Goal: Task Accomplishment & Management: Use online tool/utility

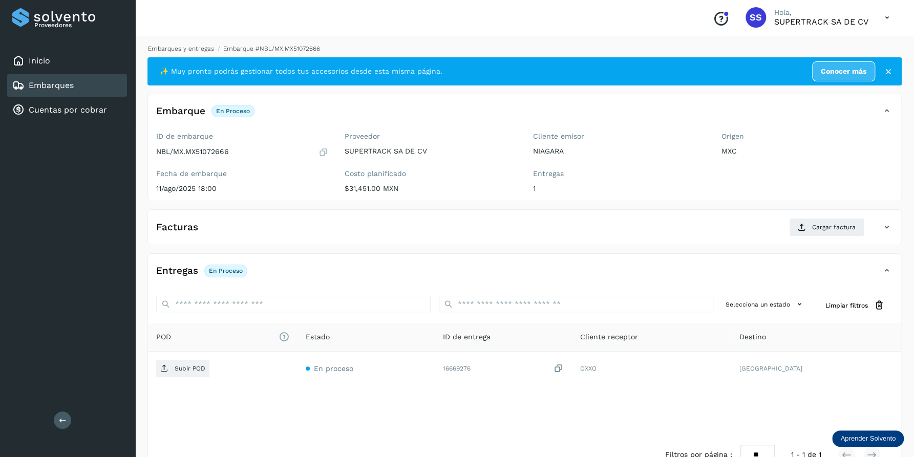
click at [202, 46] on link "Embarques y entregas" at bounding box center [181, 48] width 66 height 7
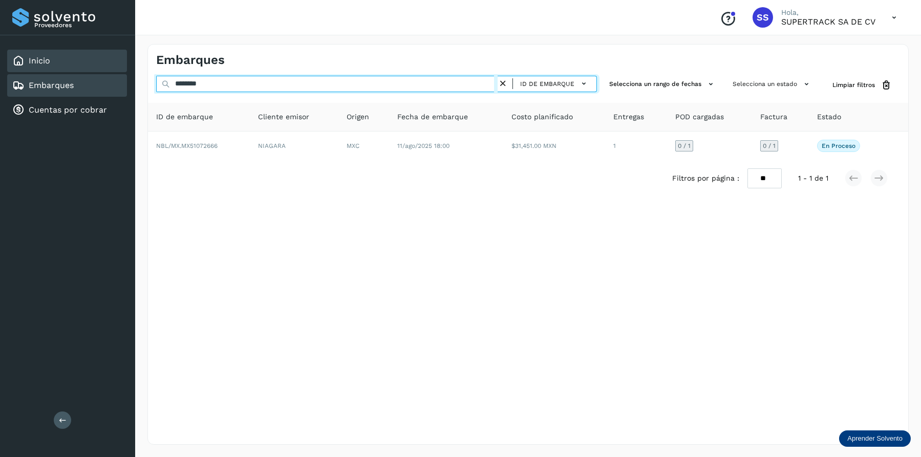
drag, startPoint x: 219, startPoint y: 80, endPoint x: 75, endPoint y: 58, distance: 146.0
click at [41, 73] on div "Proveedores Inicio Embarques Cuentas por cobrar Salir Conoce nuestros beneficio…" at bounding box center [460, 228] width 921 height 457
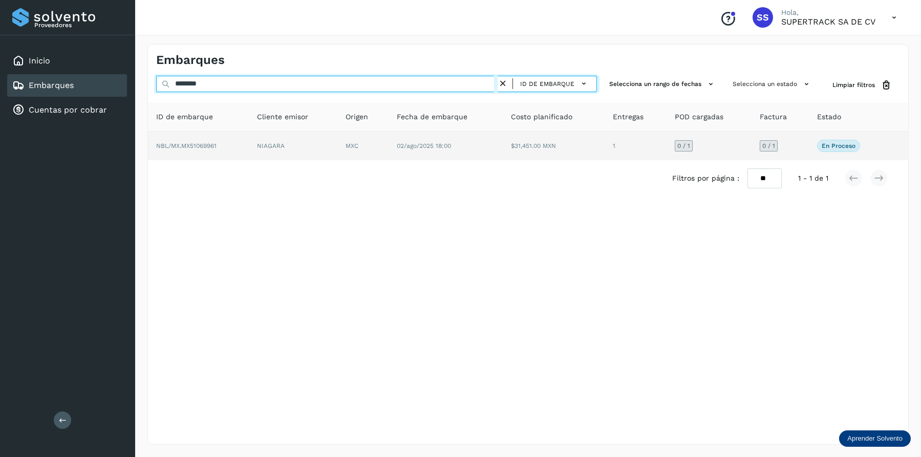
type input "********"
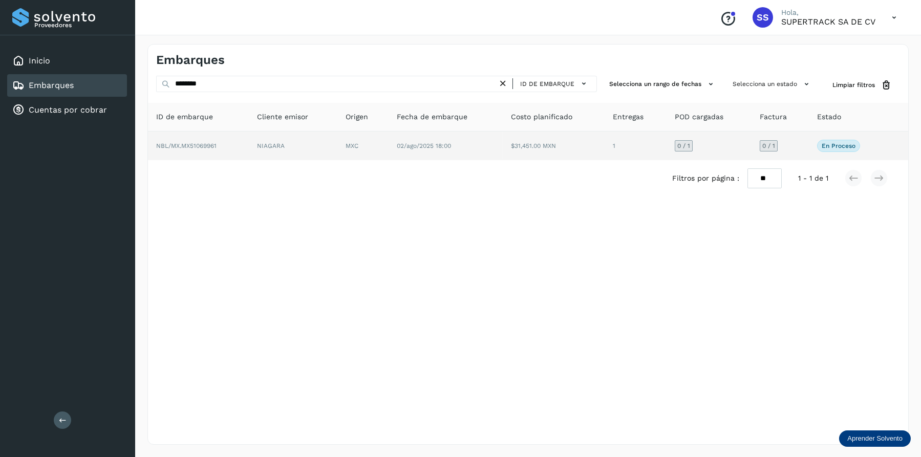
click at [389, 151] on td "MXC" at bounding box center [446, 146] width 114 height 29
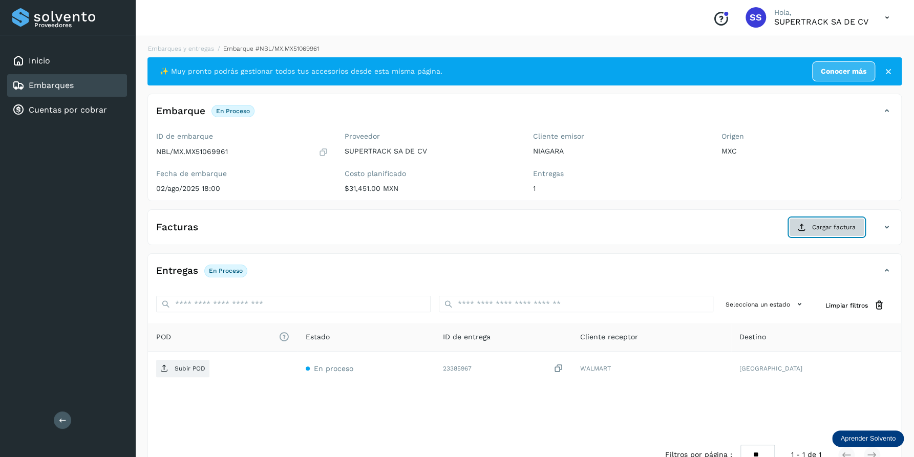
click at [812, 225] on button "Cargar factura" at bounding box center [826, 227] width 75 height 18
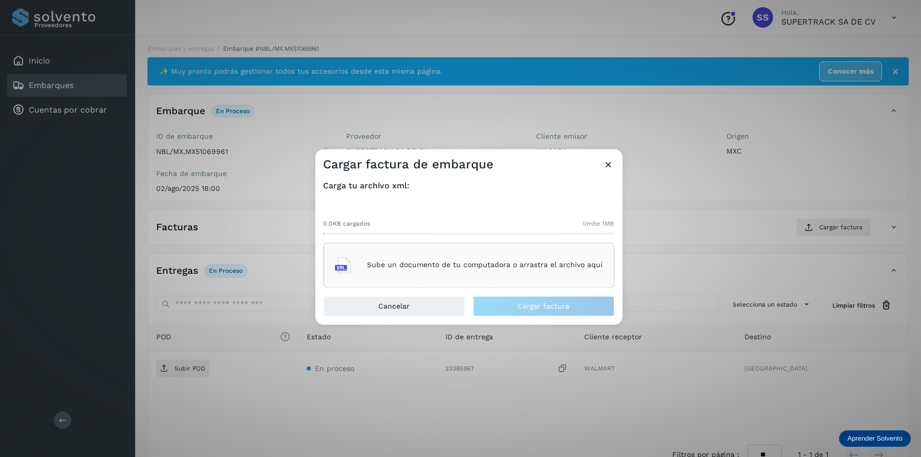
click at [422, 254] on div "Sube un documento de tu computadora o arrastra el archivo aquí" at bounding box center [469, 265] width 268 height 28
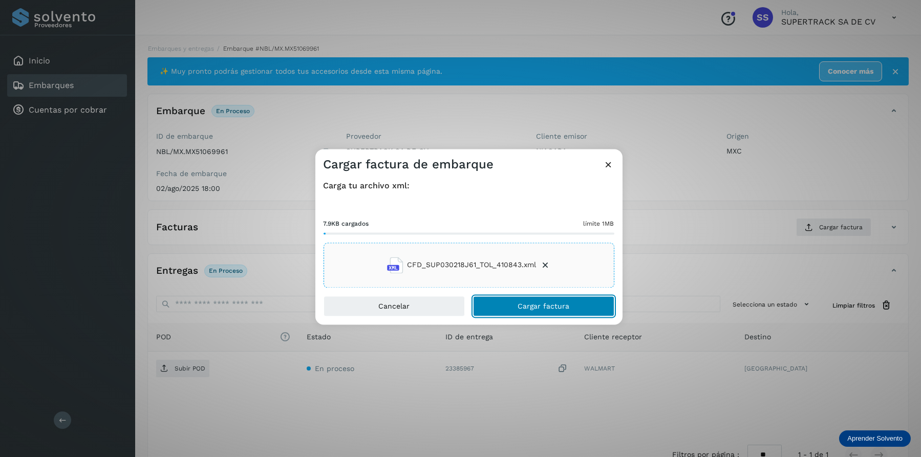
click at [562, 299] on button "Cargar factura" at bounding box center [543, 306] width 141 height 20
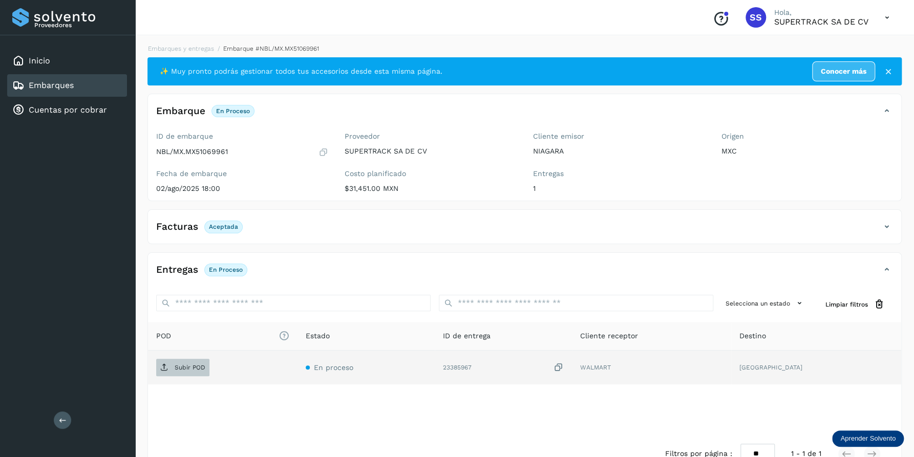
click at [188, 370] on p "Subir POD" at bounding box center [190, 367] width 31 height 7
click at [192, 47] on link "Embarques y entregas" at bounding box center [181, 48] width 66 height 7
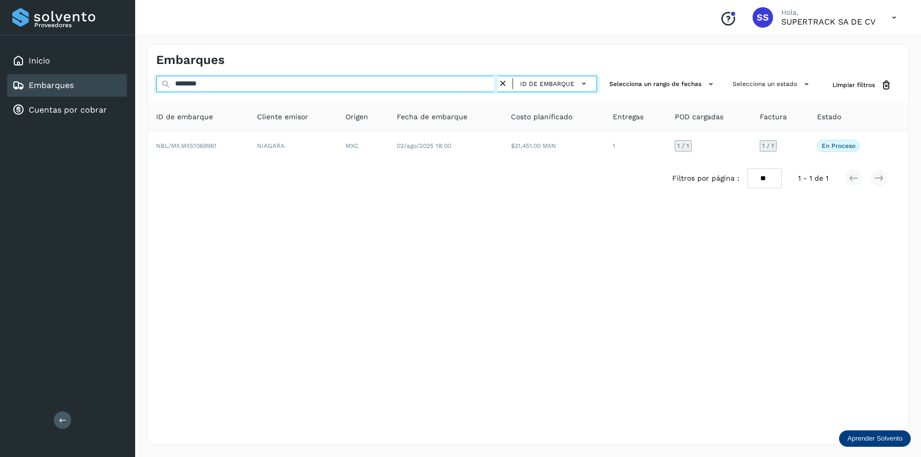
drag, startPoint x: 147, startPoint y: 84, endPoint x: 53, endPoint y: 74, distance: 95.2
click at [53, 74] on div "Proveedores Inicio Embarques Cuentas por cobrar Salir Conoce nuestros beneficio…" at bounding box center [460, 228] width 921 height 457
type input "********"
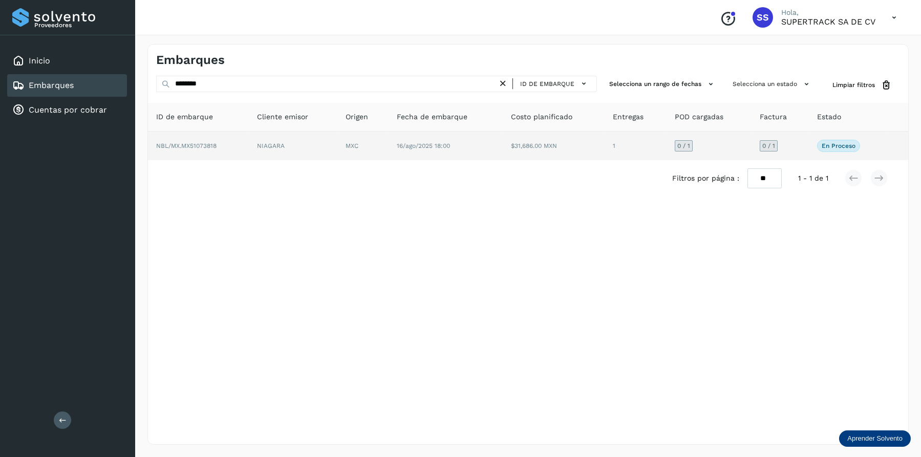
click at [337, 143] on td "NIAGARA" at bounding box center [362, 146] width 51 height 29
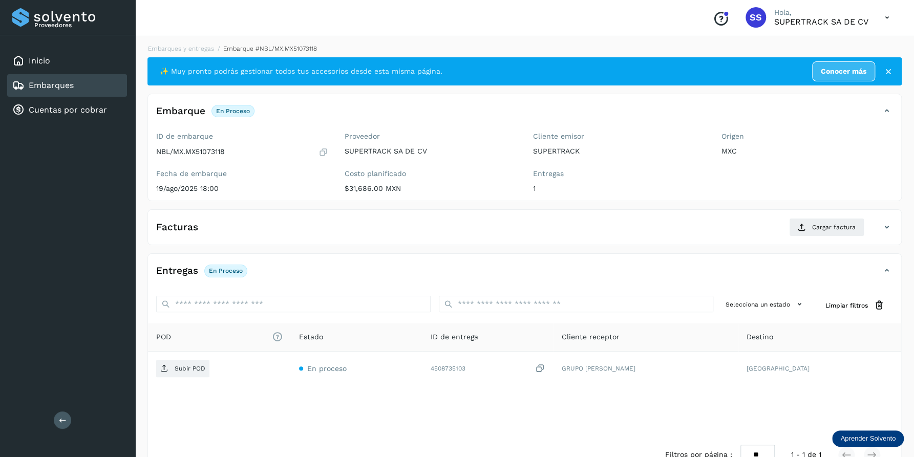
drag, startPoint x: 278, startPoint y: 101, endPoint x: 300, endPoint y: 89, distance: 25.0
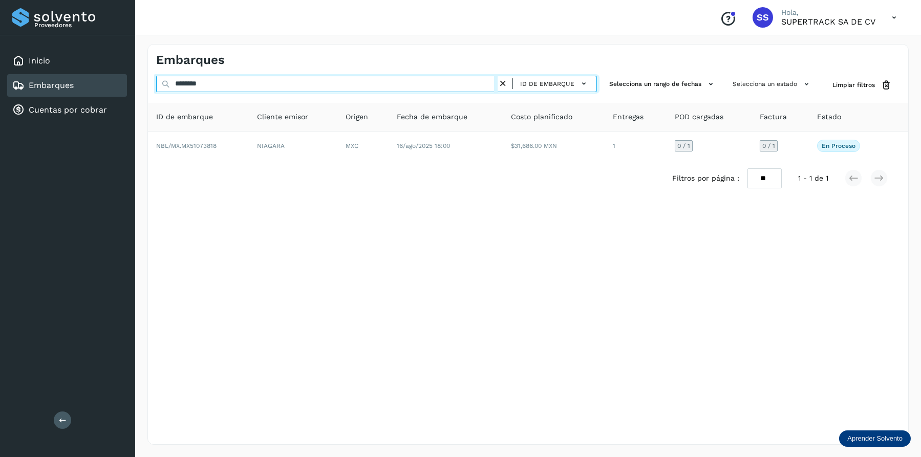
click at [235, 85] on input "********" at bounding box center [326, 84] width 341 height 16
type input "********"
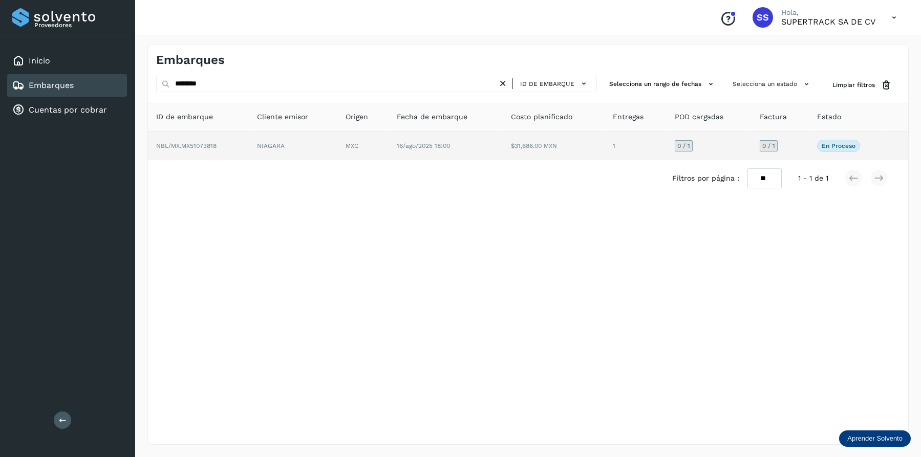
click at [337, 145] on td "NIAGARA" at bounding box center [362, 146] width 51 height 29
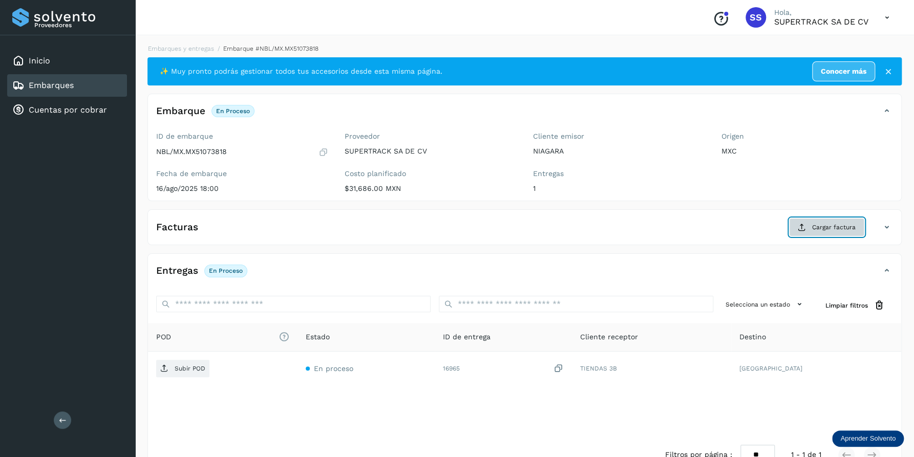
click at [808, 228] on button "Cargar factura" at bounding box center [826, 227] width 75 height 18
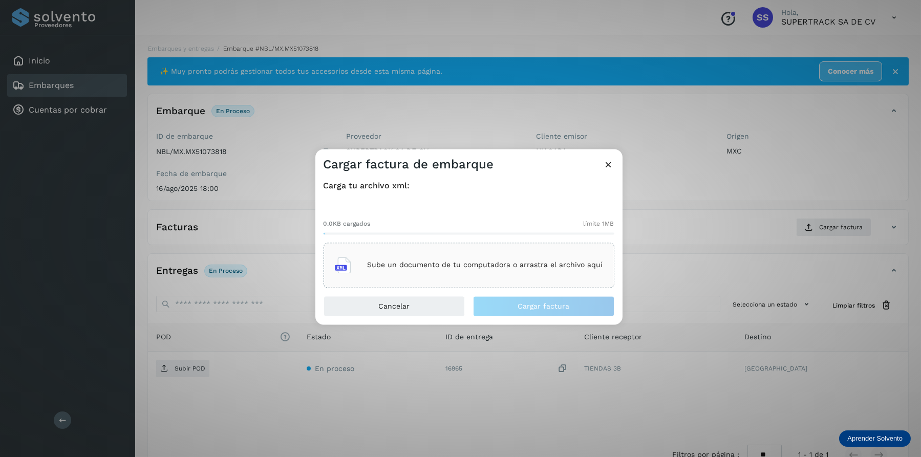
click at [462, 259] on div "Sube un documento de tu computadora o arrastra el archivo aquí" at bounding box center [469, 265] width 268 height 28
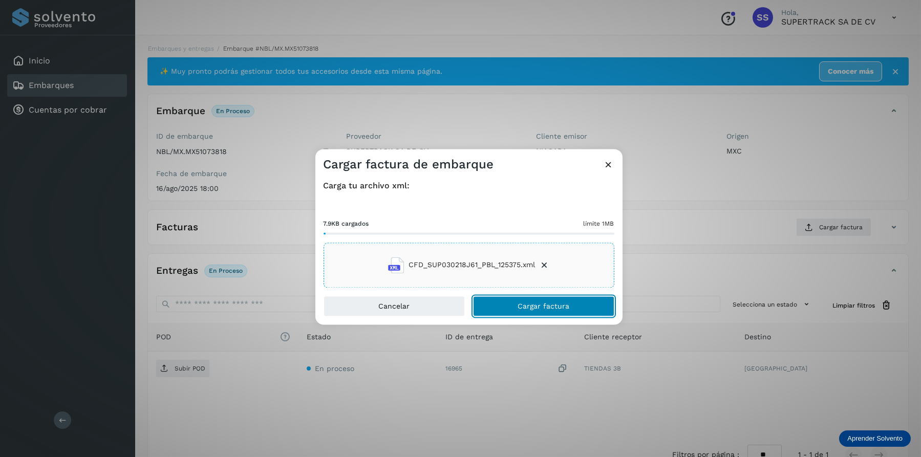
click at [575, 305] on button "Cargar factura" at bounding box center [543, 306] width 141 height 20
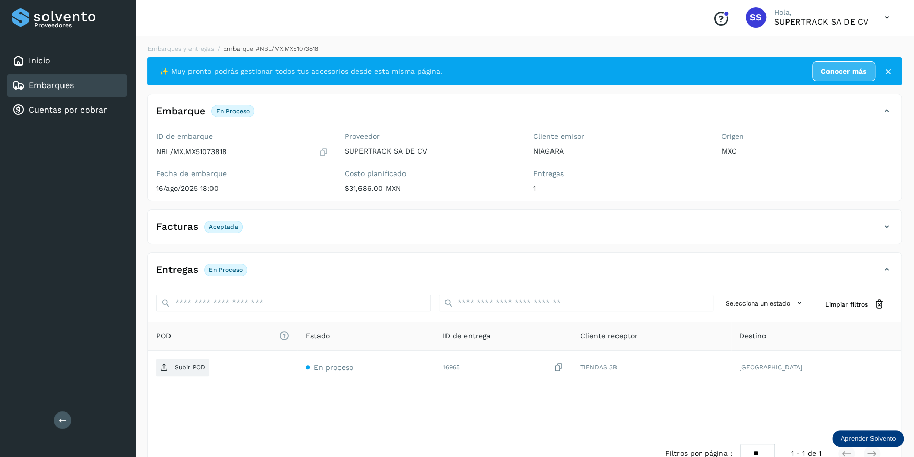
drag, startPoint x: 186, startPoint y: 363, endPoint x: 515, endPoint y: 268, distance: 341.8
click at [514, 270] on div "Entregas En proceso Selecciona un estado Limpiar filtros POD El tamaño máximo d…" at bounding box center [524, 366] width 753 height 211
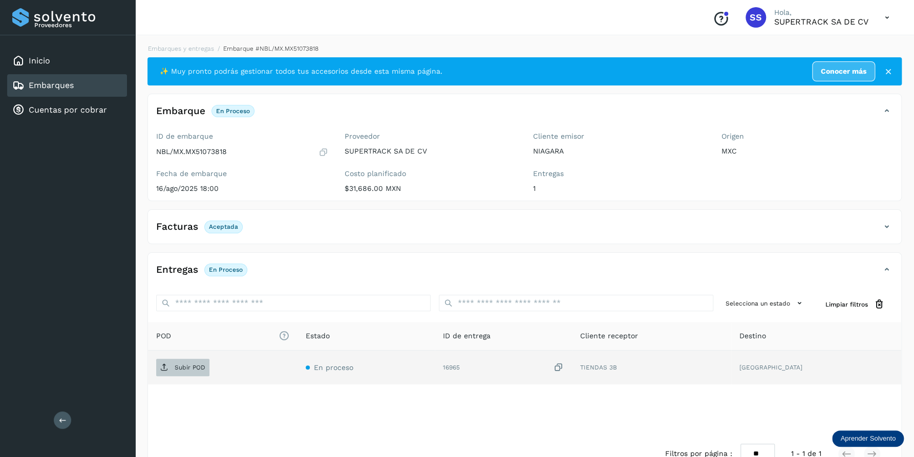
click at [185, 365] on p "Subir POD" at bounding box center [190, 367] width 31 height 7
click at [214, 53] on li "Embarques y entregas" at bounding box center [266, 48] width 104 height 9
click at [188, 53] on div "Embarques y entregas Embarque #NBL/MX.MX51073818 ✨ Muy pronto podrás gestionar …" at bounding box center [524, 258] width 754 height 428
click at [189, 51] on link "Embarques y entregas" at bounding box center [181, 48] width 66 height 7
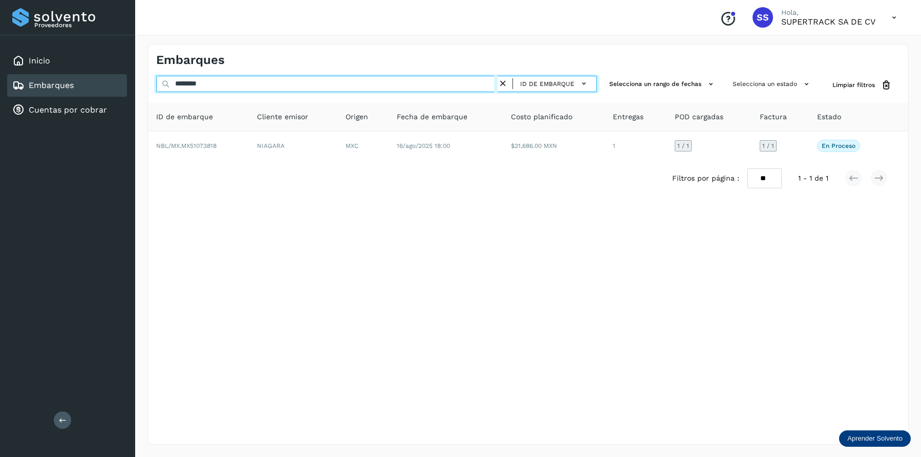
drag, startPoint x: 247, startPoint y: 89, endPoint x: 112, endPoint y: 81, distance: 135.4
click at [113, 82] on div "Proveedores Inicio Embarques Cuentas por cobrar Salir Conoce nuestros beneficio…" at bounding box center [460, 228] width 921 height 457
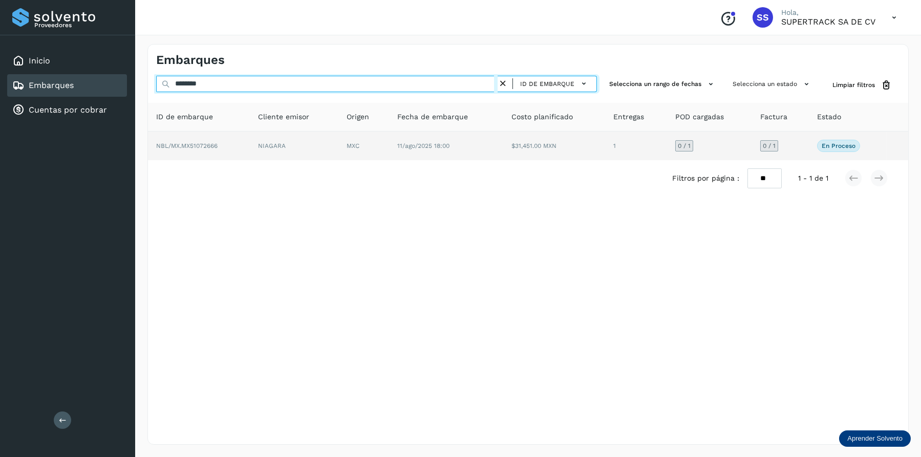
type input "********"
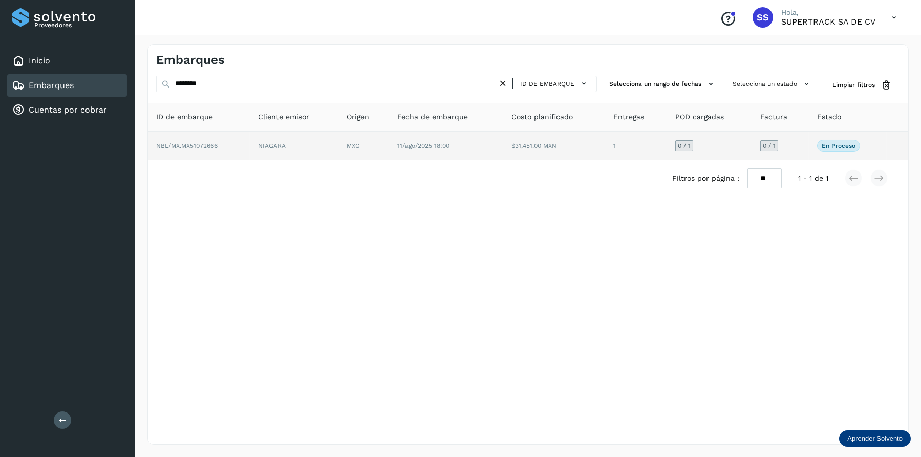
click at [338, 136] on td "NIAGARA" at bounding box center [363, 146] width 51 height 29
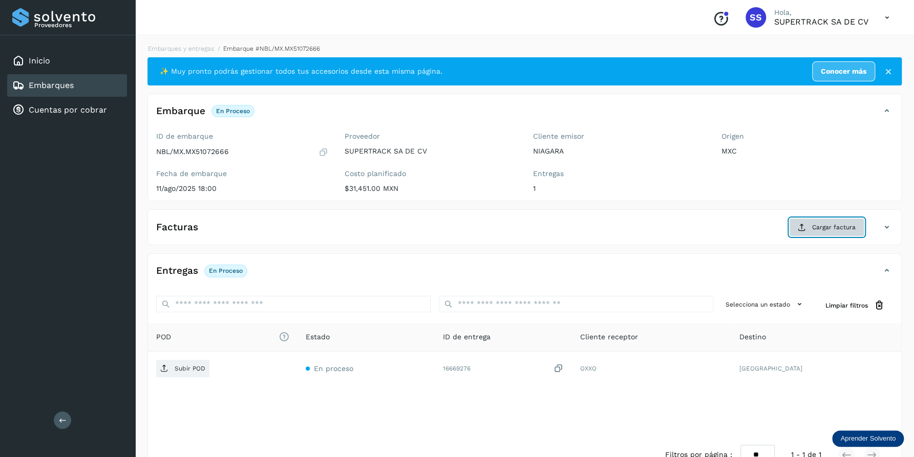
click at [825, 230] on span "Cargar factura" at bounding box center [834, 227] width 44 height 9
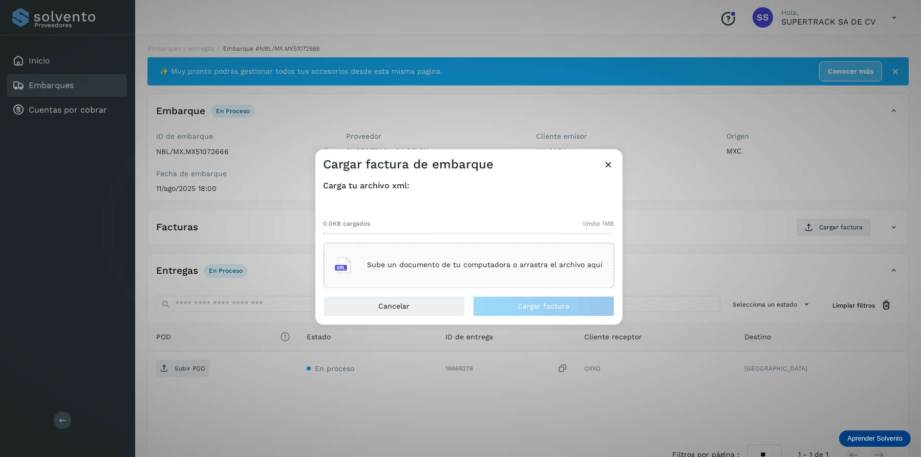
click at [487, 273] on div "Sube un documento de tu computadora o arrastra el archivo aquí" at bounding box center [469, 265] width 268 height 28
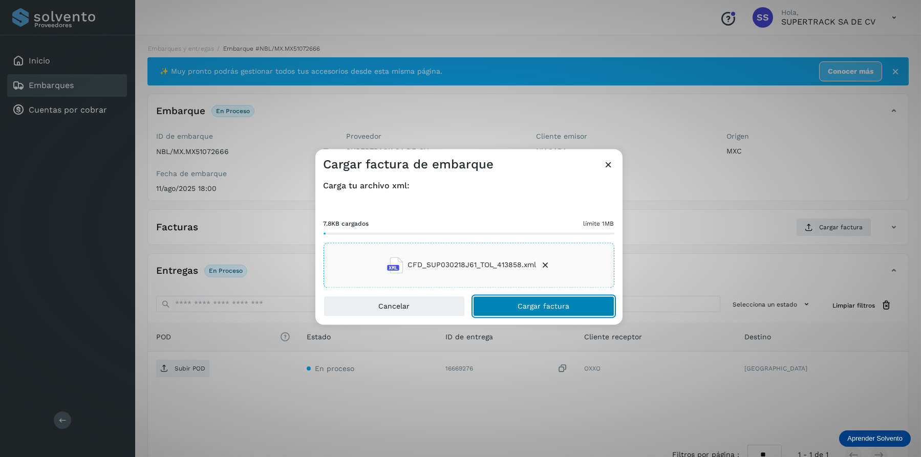
click at [553, 312] on button "Cargar factura" at bounding box center [543, 306] width 141 height 20
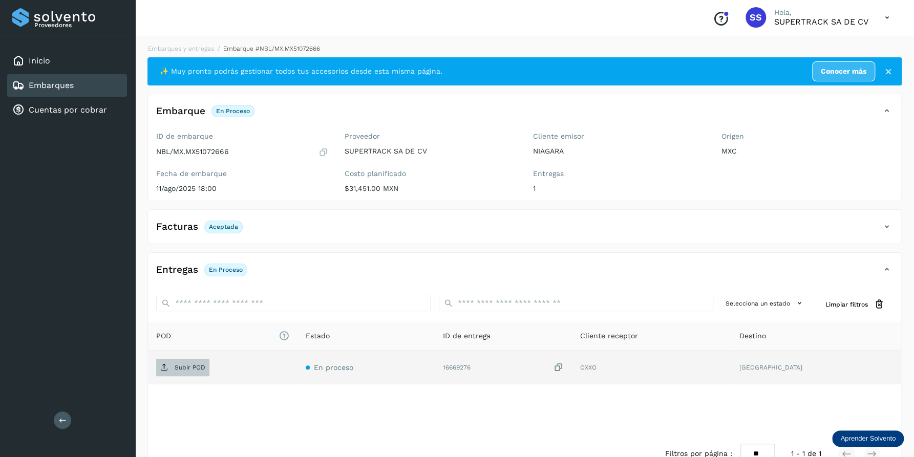
click at [178, 375] on span "Subir POD" at bounding box center [182, 367] width 53 height 16
